Goal: Task Accomplishment & Management: Manage account settings

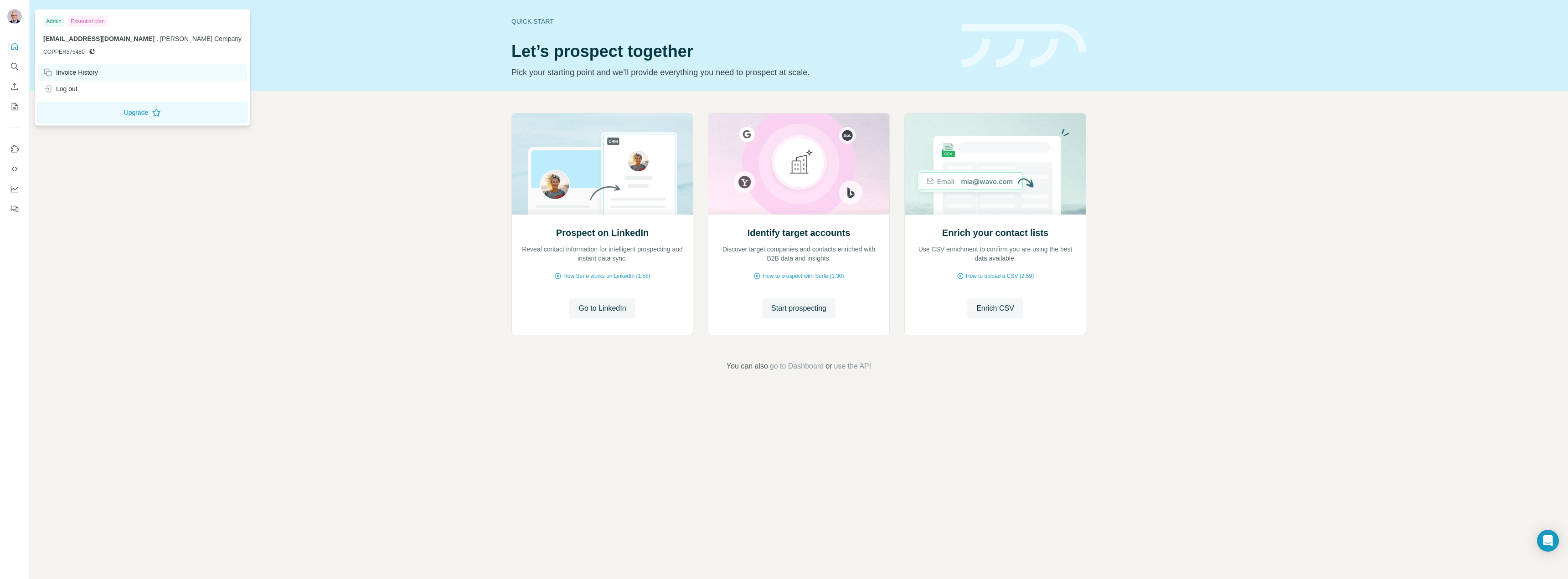
click at [77, 74] on div "Invoice History" at bounding box center [71, 72] width 55 height 9
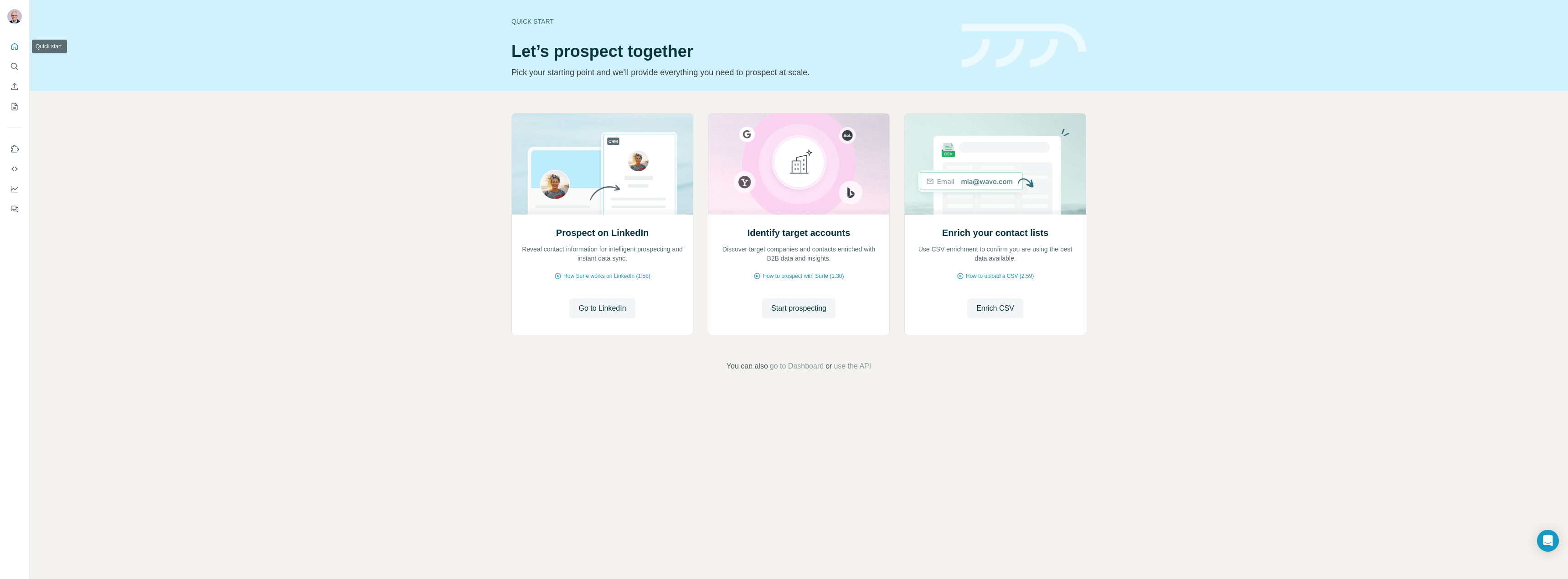
click at [12, 48] on icon "Quick start" at bounding box center [15, 46] width 7 height 7
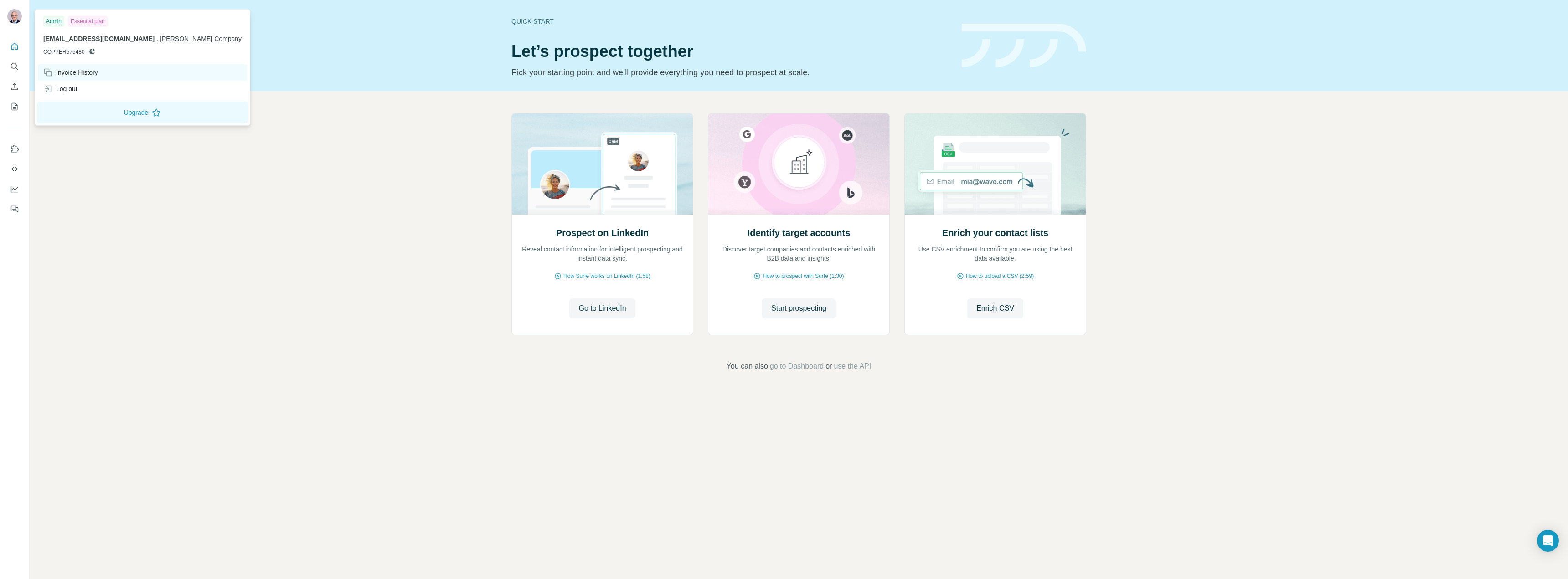
click at [63, 72] on div "Invoice History" at bounding box center [71, 72] width 55 height 9
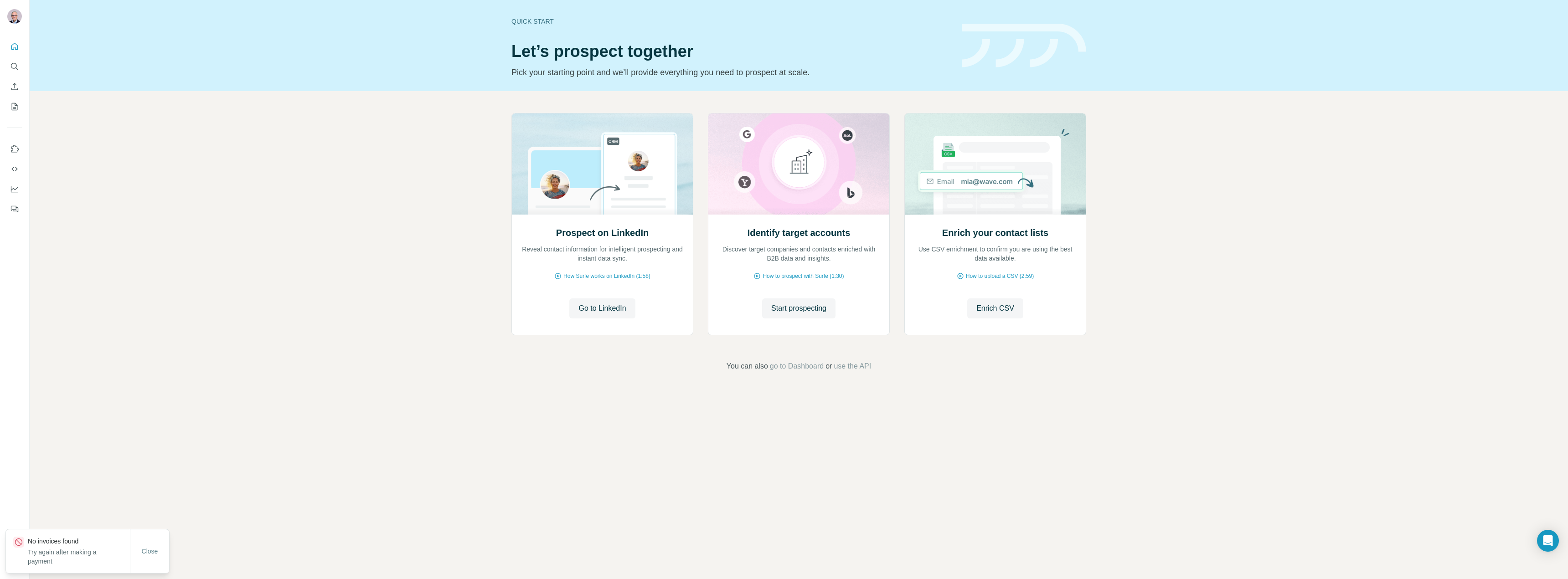
click at [97, 187] on div "Prospect on LinkedIn Reveal contact information for intelligent prospecting and…" at bounding box center [799, 242] width 1538 height 302
click at [15, 153] on icon "Use Surfe on LinkedIn" at bounding box center [14, 148] width 9 height 9
